Goal: Download file/media

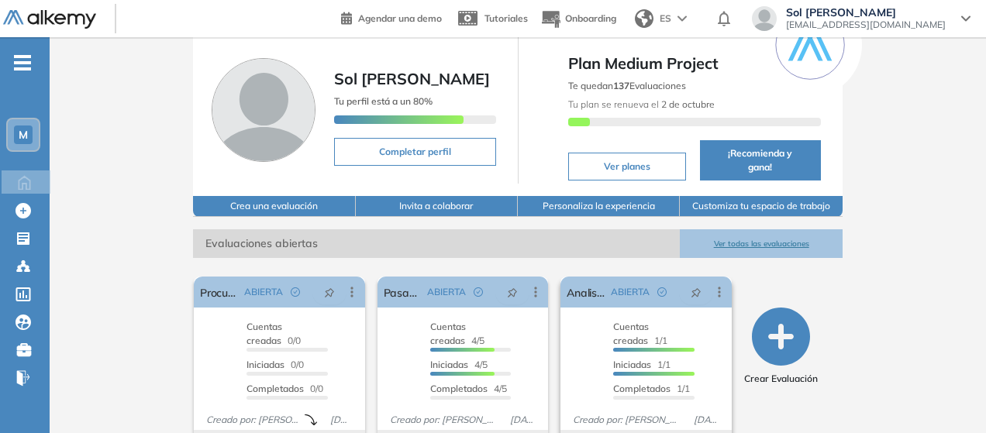
scroll to position [77, 0]
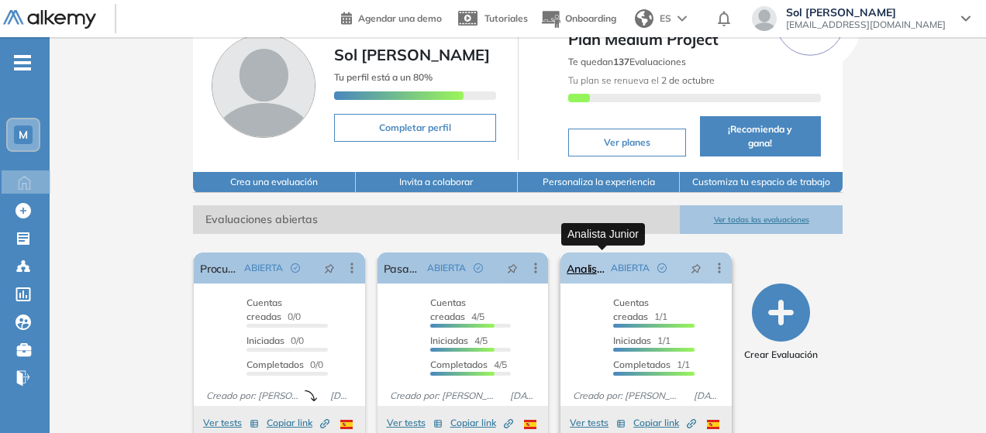
click at [604, 267] on link "Analista Junior" at bounding box center [585, 268] width 38 height 31
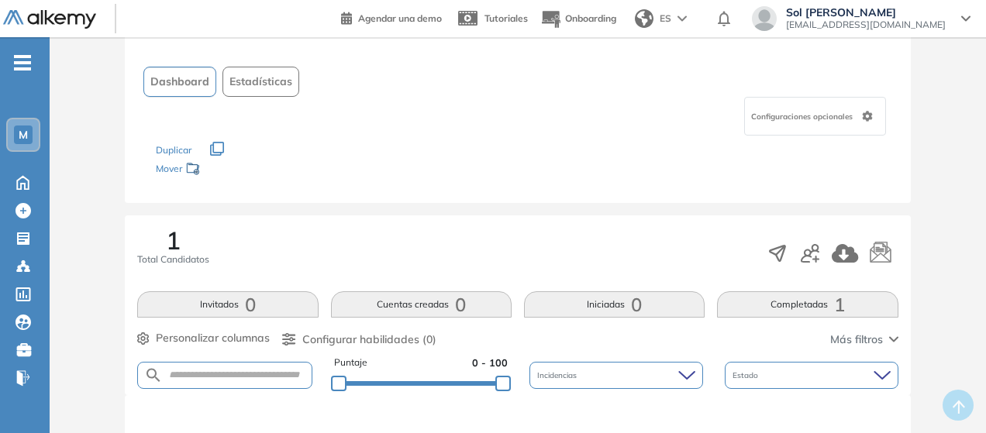
click at [797, 308] on button "Completadas 1" at bounding box center [807, 304] width 181 height 26
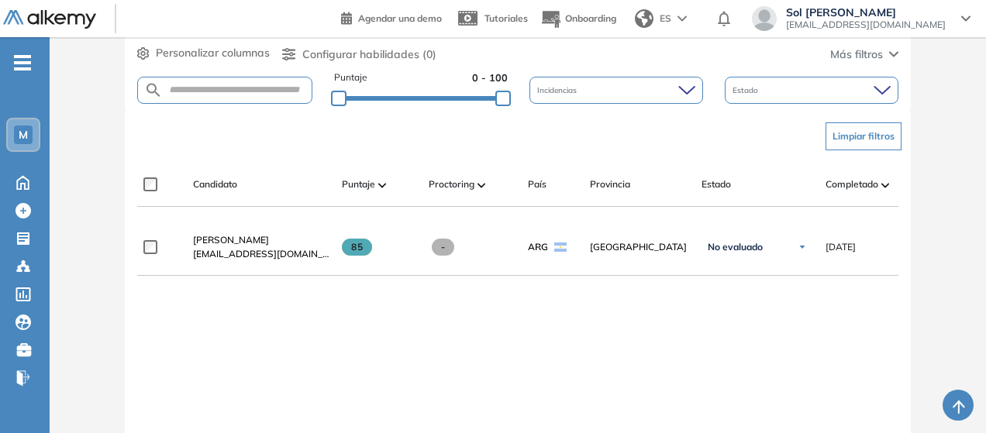
scroll to position [379, 0]
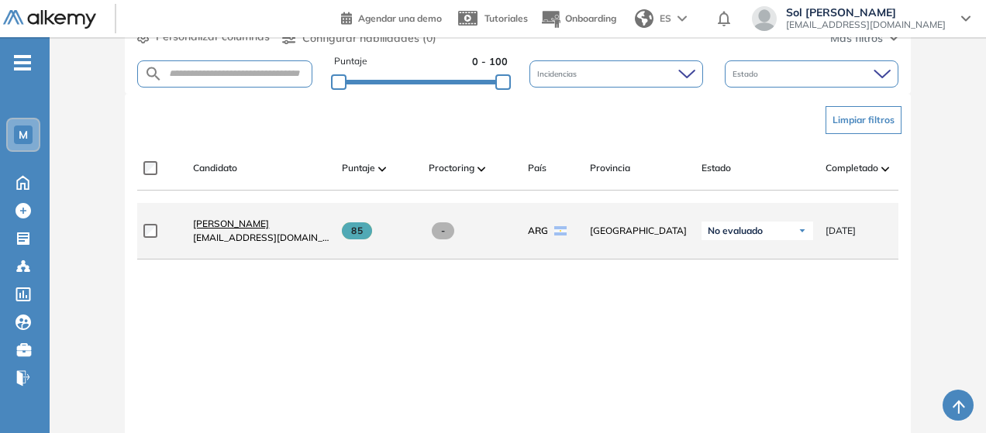
click at [240, 229] on span "[PERSON_NAME]" at bounding box center [231, 224] width 76 height 12
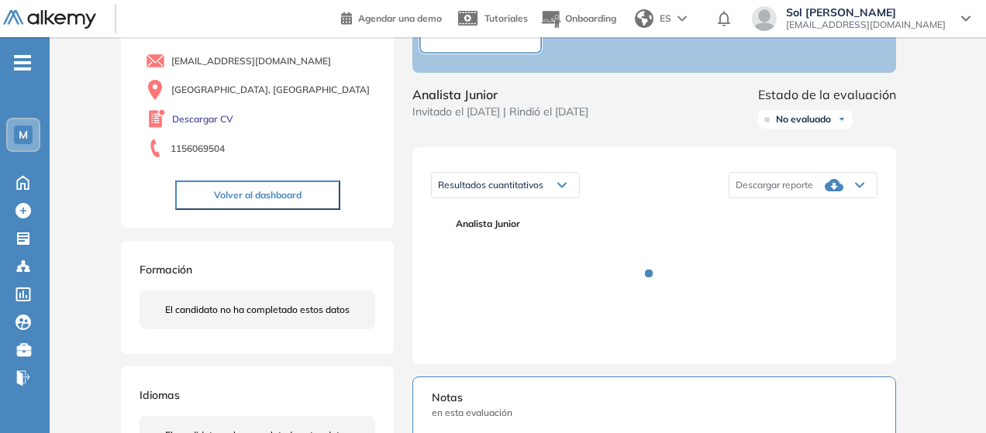
scroll to position [155, 0]
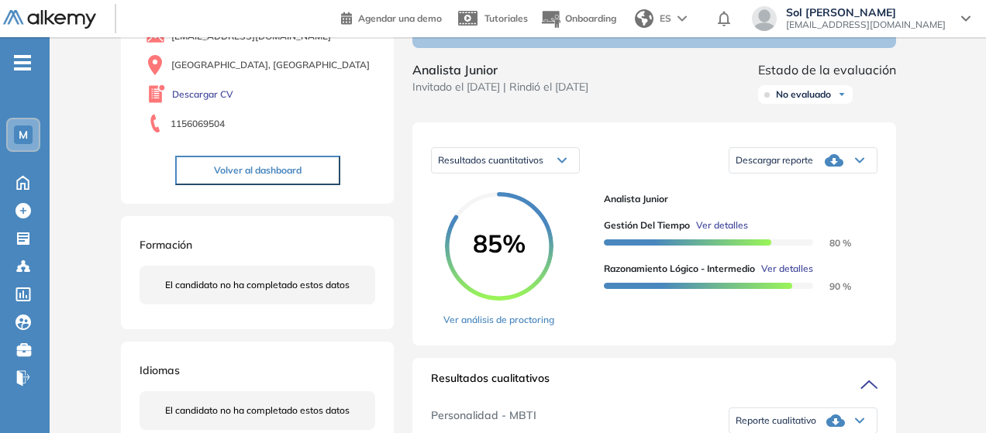
click at [832, 167] on icon at bounding box center [833, 160] width 19 height 12
click at [794, 212] on li "Descargar informe resumido" at bounding box center [793, 204] width 115 height 15
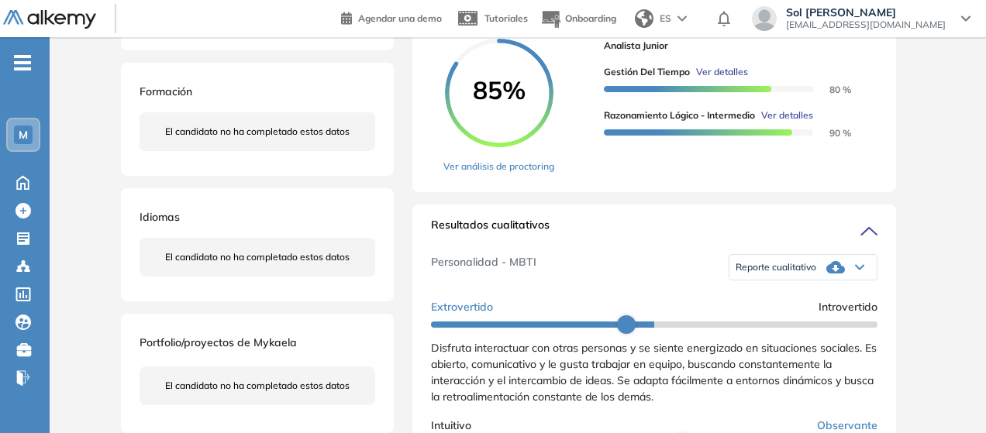
scroll to position [310, 0]
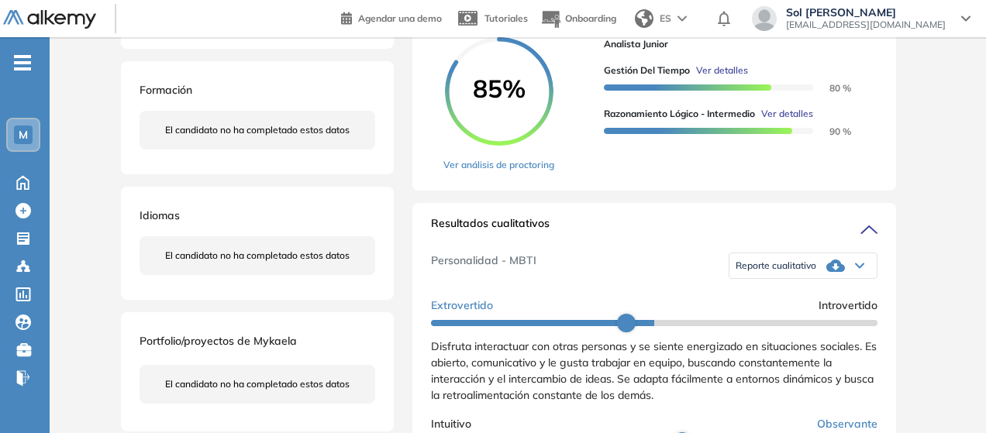
click at [817, 281] on div "Reporte cualitativo" at bounding box center [802, 265] width 147 height 31
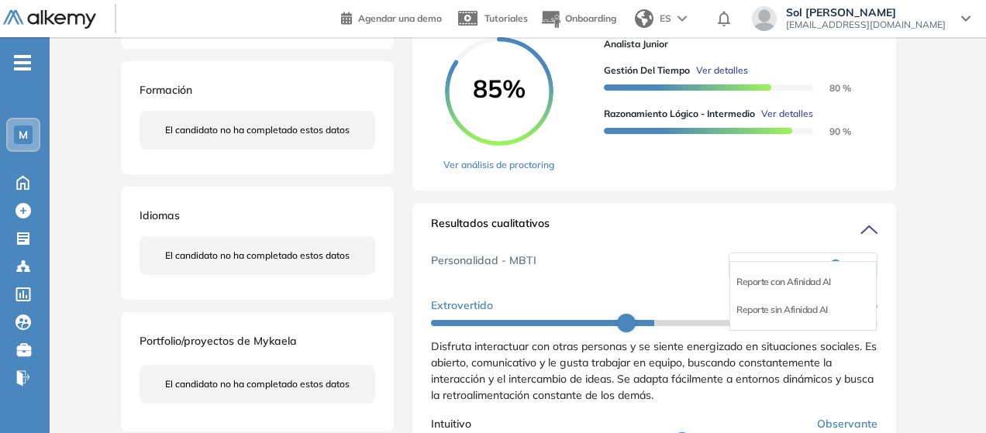
click at [807, 290] on li "Reporte con Afinidad AI" at bounding box center [783, 281] width 95 height 15
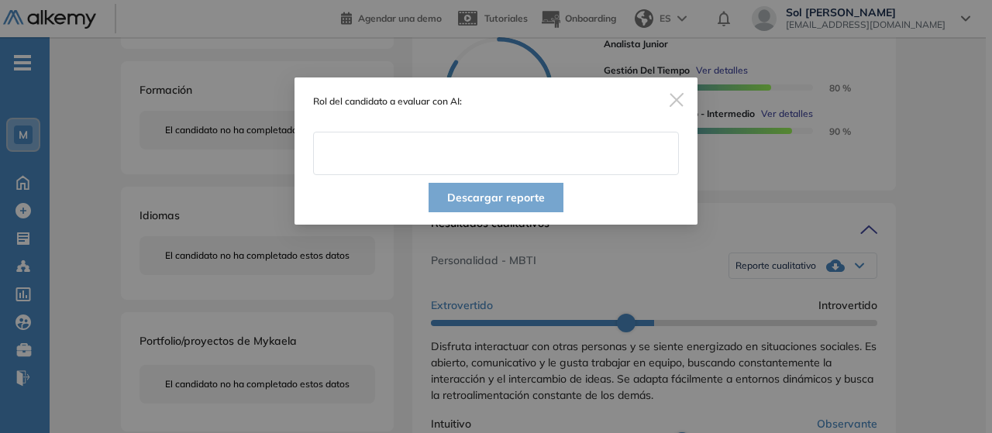
click at [487, 160] on input "text" at bounding box center [496, 153] width 366 height 43
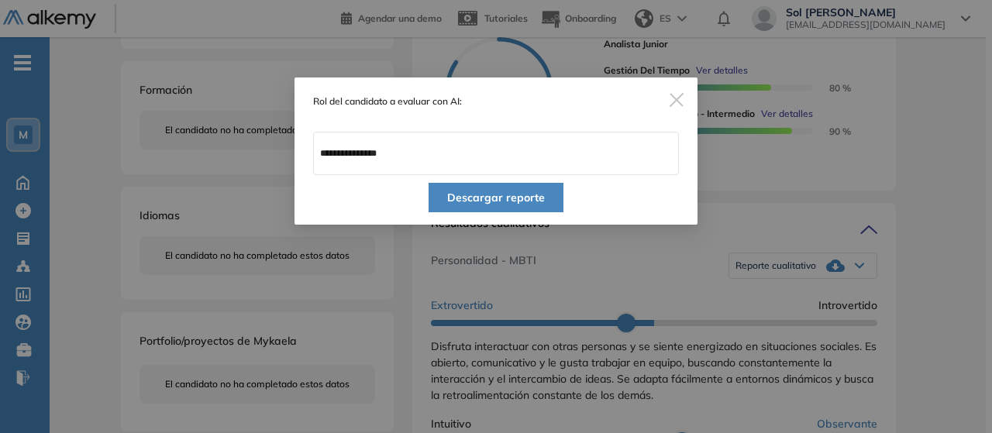
type input "**********"
click at [497, 185] on button "Descargar reporte" at bounding box center [496, 197] width 135 height 29
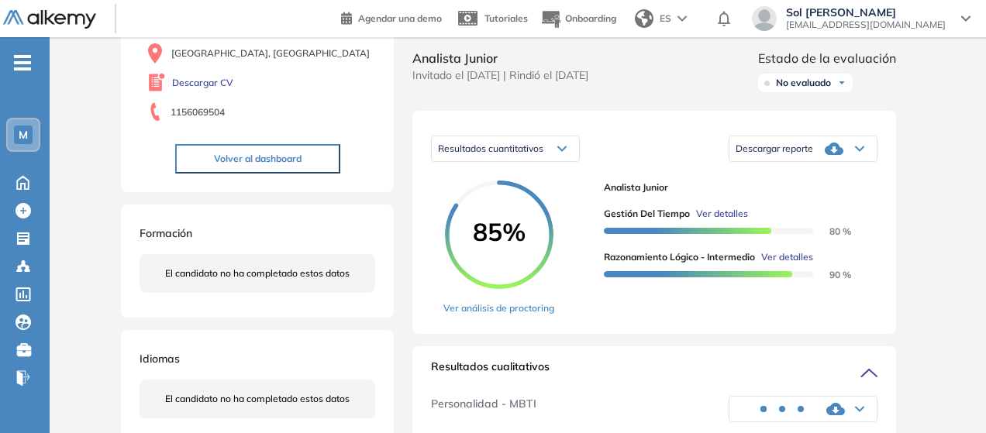
scroll to position [155, 0]
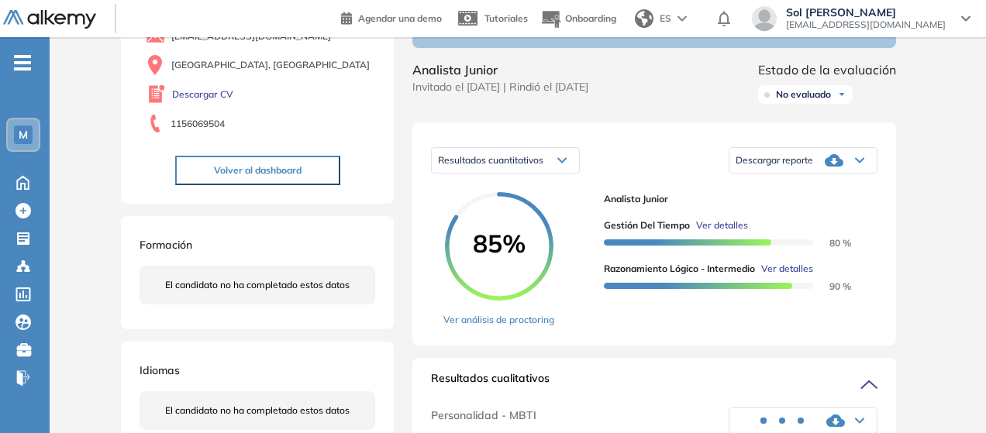
click at [835, 167] on icon at bounding box center [833, 160] width 19 height 12
click at [814, 184] on li "Descargar informe completo" at bounding box center [793, 176] width 115 height 15
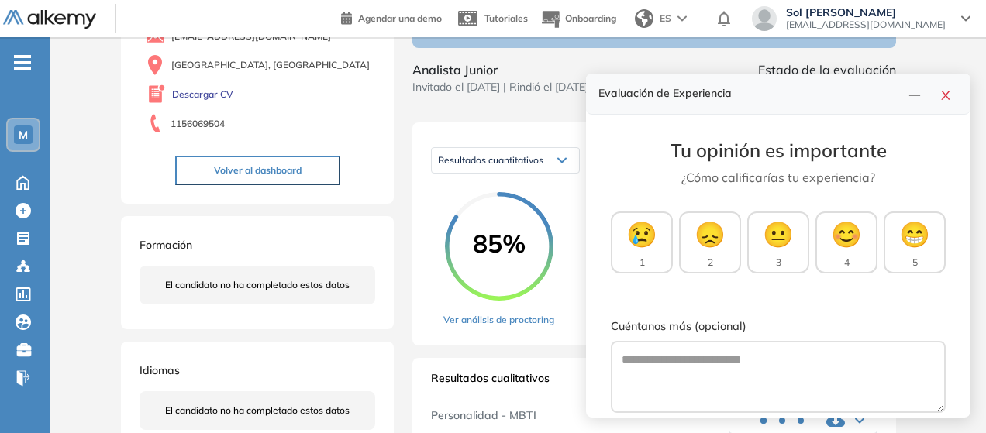
click at [945, 97] on icon "close" at bounding box center [945, 95] width 9 height 9
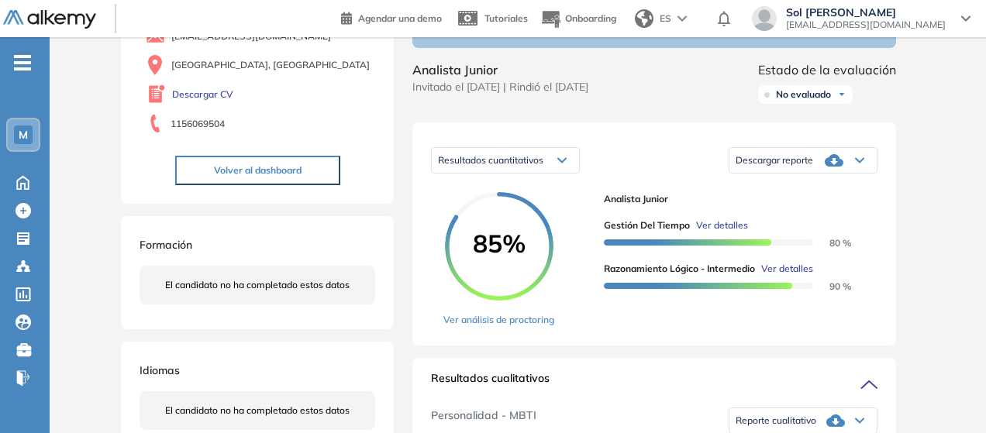
scroll to position [232, 0]
